Goal: Complete application form

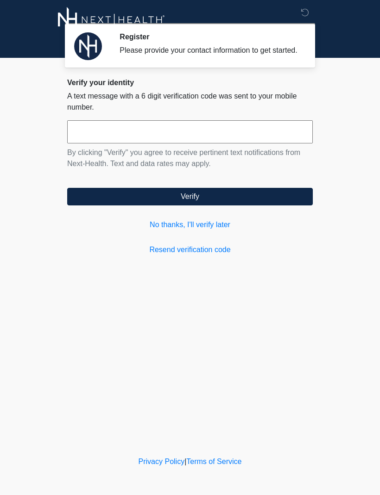
click at [171, 142] on input "text" at bounding box center [189, 131] width 245 height 23
type input "******"
click at [271, 195] on form "****** By clicking "Verify" you agree to receive pertinent text notifications f…" at bounding box center [189, 162] width 245 height 85
click at [226, 206] on button "Verify" at bounding box center [189, 197] width 245 height 18
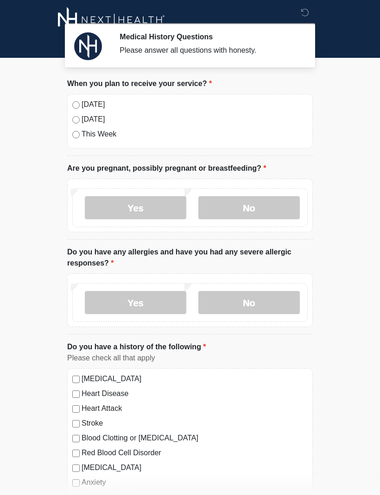
click at [83, 104] on label "[DATE]" at bounding box center [194, 104] width 226 height 11
click at [246, 207] on label "No" at bounding box center [248, 207] width 101 height 23
click at [265, 308] on label "No" at bounding box center [248, 302] width 101 height 23
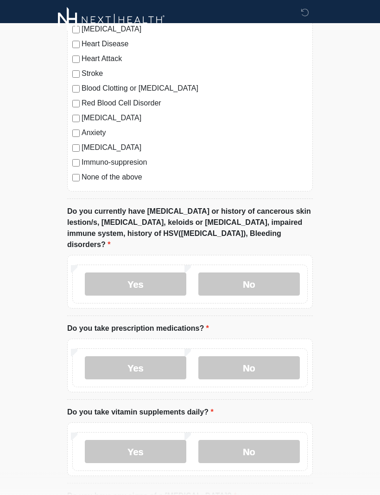
scroll to position [351, 0]
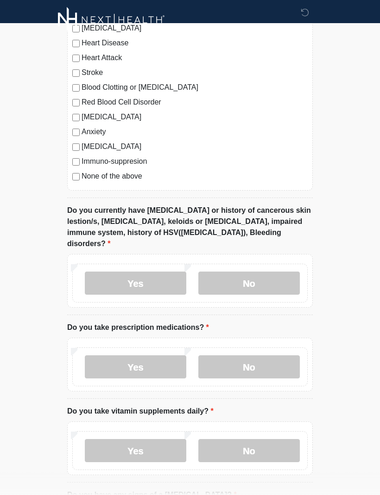
click at [267, 272] on label "No" at bounding box center [248, 283] width 101 height 23
click at [246, 356] on label "No" at bounding box center [248, 367] width 101 height 23
click at [143, 448] on label "Yes" at bounding box center [135, 450] width 101 height 23
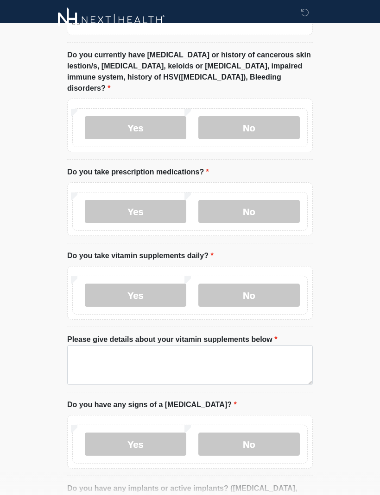
scroll to position [503, 0]
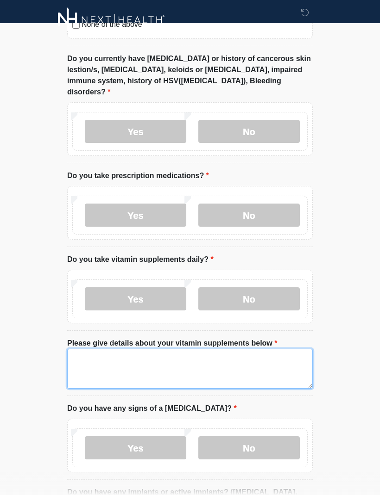
click at [115, 362] on textarea "Please give details about your vitamin supplements below" at bounding box center [189, 369] width 245 height 40
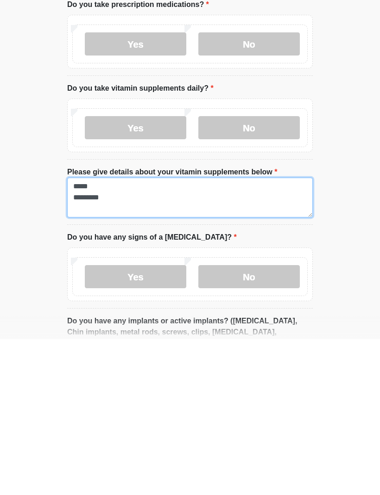
type textarea "***** *********"
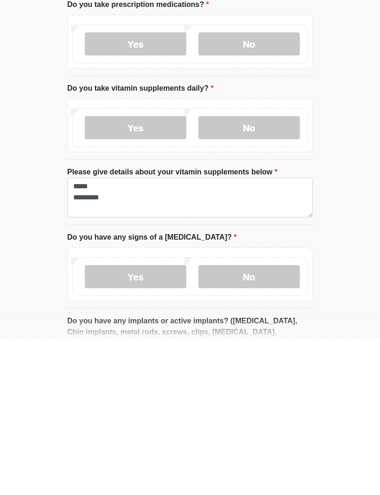
click at [224, 413] on div "Yes No" at bounding box center [189, 432] width 235 height 39
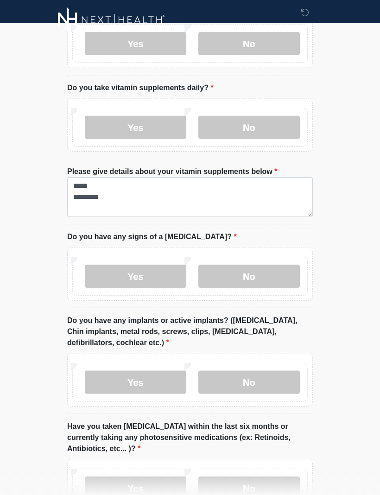
click at [247, 265] on label "No" at bounding box center [248, 276] width 101 height 23
click at [143, 372] on label "Yes" at bounding box center [135, 382] width 101 height 23
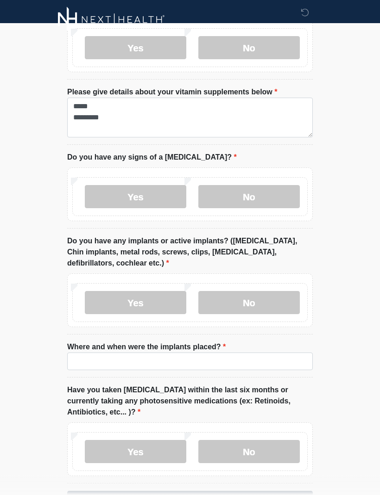
scroll to position [763, 0]
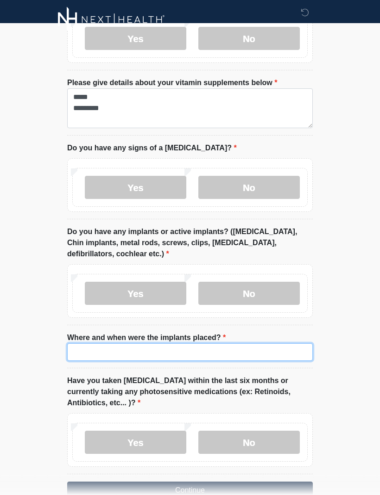
click at [221, 344] on input "Where and when were the implants placed?" at bounding box center [189, 353] width 245 height 18
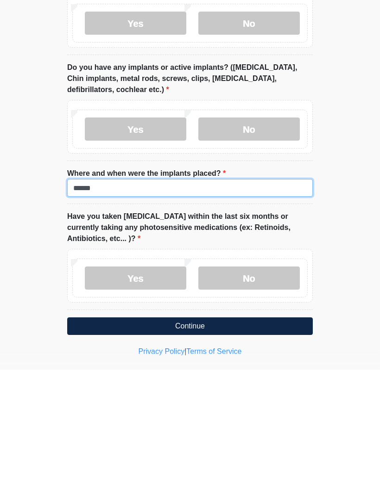
scroll to position [804, 0]
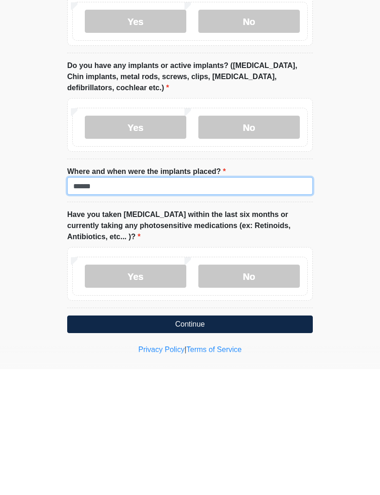
type input "******"
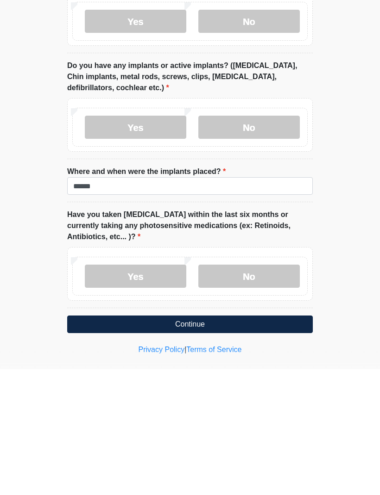
click at [262, 391] on label "No" at bounding box center [248, 402] width 101 height 23
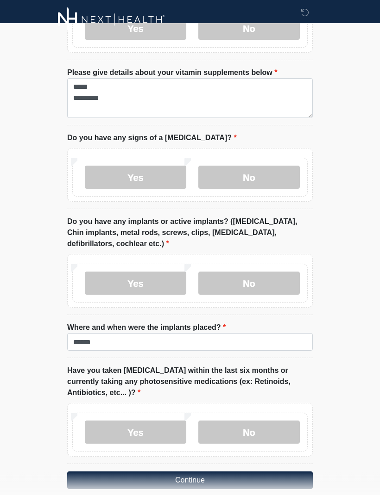
click at [273, 473] on button "Continue" at bounding box center [189, 481] width 245 height 18
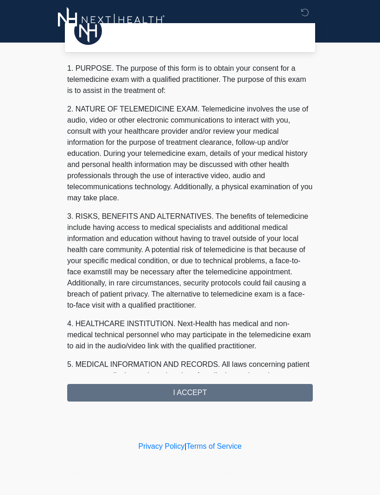
scroll to position [0, 0]
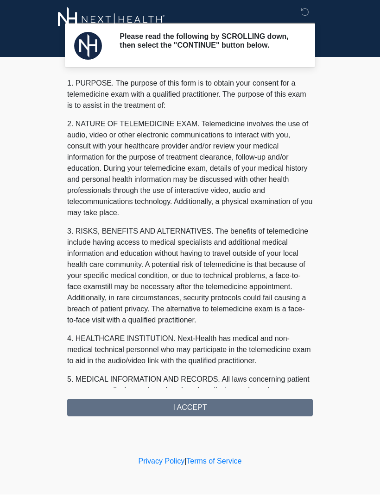
click at [249, 417] on div "1. PURPOSE. The purpose of this form is to obtain your consent for a telemedici…" at bounding box center [189, 247] width 245 height 339
click at [201, 415] on div "1. PURPOSE. The purpose of this form is to obtain your consent for a telemedici…" at bounding box center [189, 247] width 245 height 339
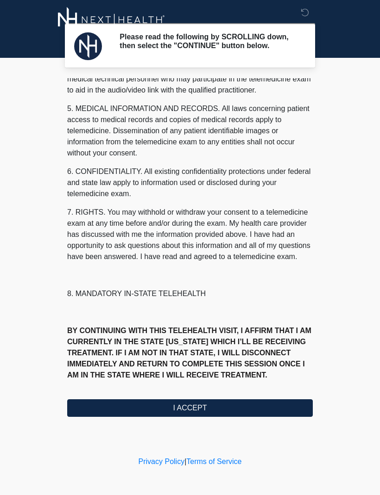
scroll to position [293, 0]
click at [231, 412] on button "I ACCEPT" at bounding box center [189, 408] width 245 height 18
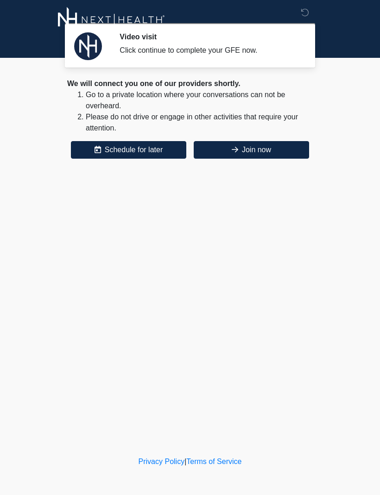
click at [266, 156] on button "Join now" at bounding box center [250, 150] width 115 height 18
